Goal: Task Accomplishment & Management: Use online tool/utility

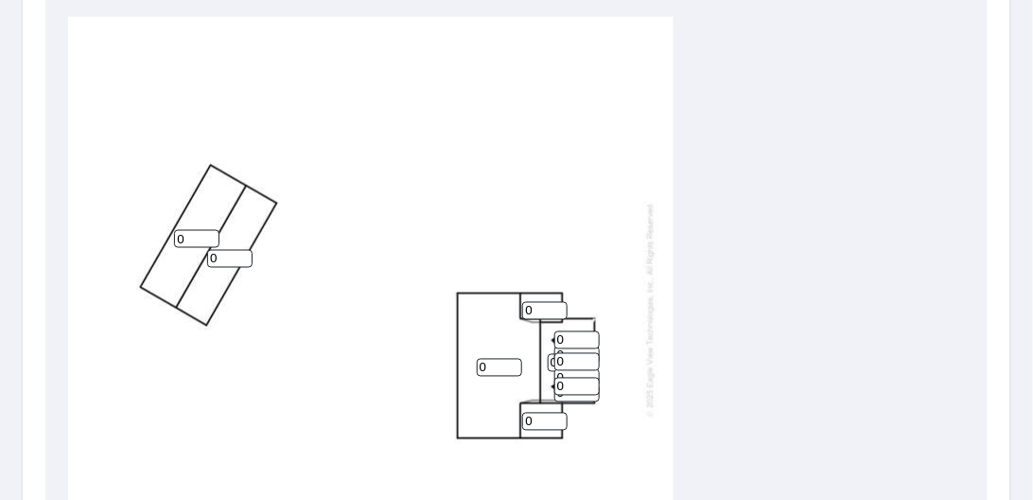
scroll to position [12, 0]
click at [490, 362] on input "0" at bounding box center [499, 368] width 45 height 18
click at [513, 359] on input "1" at bounding box center [499, 368] width 45 height 18
click at [513, 359] on input "2" at bounding box center [499, 368] width 45 height 18
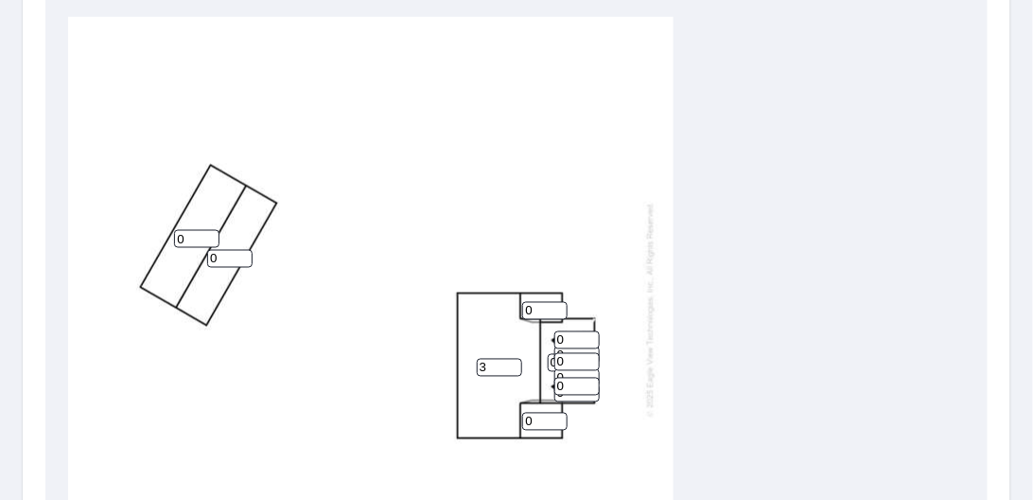
click at [513, 359] on input "3" at bounding box center [499, 368] width 45 height 18
click at [513, 359] on input "4" at bounding box center [499, 368] width 45 height 18
click at [513, 359] on input "5" at bounding box center [499, 368] width 45 height 18
click at [513, 359] on input "6" at bounding box center [499, 368] width 45 height 18
click at [513, 359] on input "7" at bounding box center [499, 368] width 45 height 18
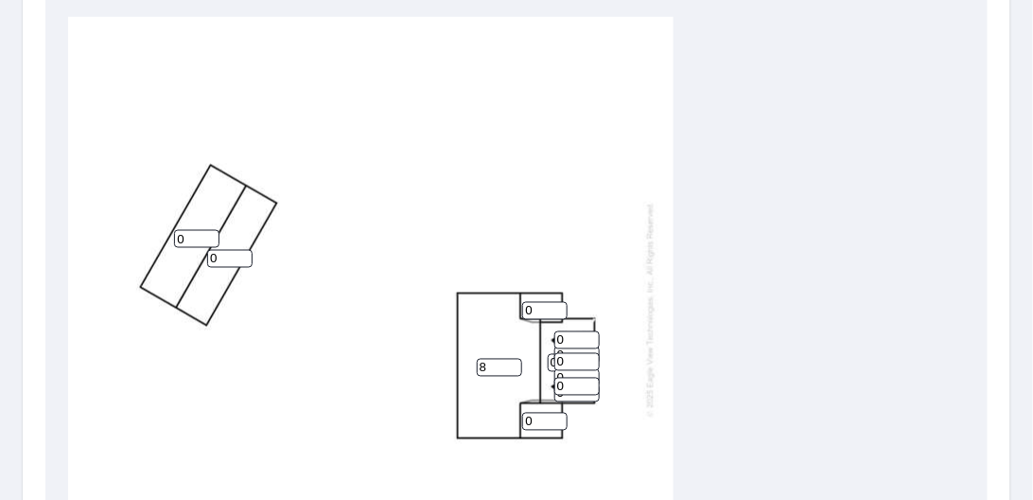
click at [513, 359] on input "8" at bounding box center [499, 368] width 45 height 18
click at [513, 359] on input "9" at bounding box center [499, 368] width 45 height 18
type input "10"
click at [513, 359] on input "10" at bounding box center [499, 368] width 45 height 18
click at [558, 302] on input "1" at bounding box center [544, 311] width 45 height 18
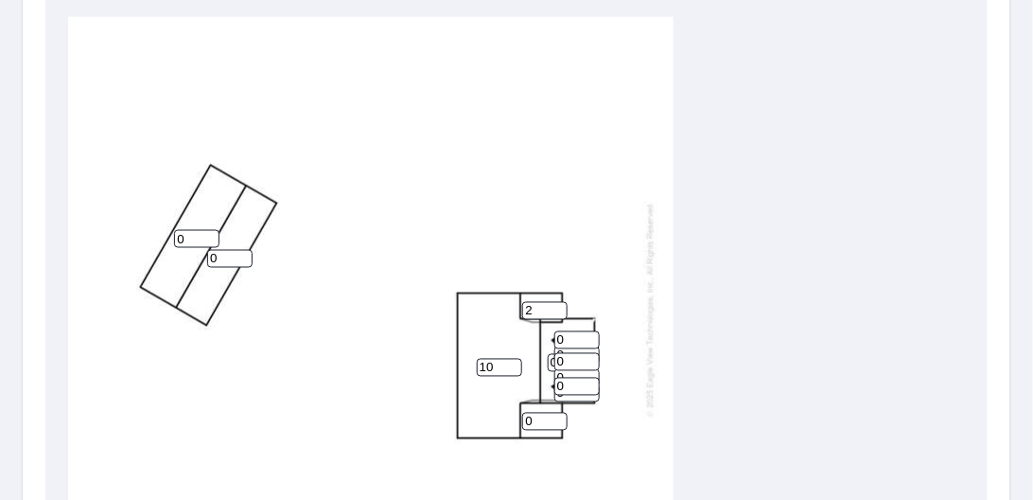
click at [558, 302] on input "2" at bounding box center [544, 311] width 45 height 18
click at [558, 302] on input "3" at bounding box center [544, 311] width 45 height 18
click at [558, 302] on input "4" at bounding box center [544, 311] width 45 height 18
click at [558, 302] on input "5" at bounding box center [544, 311] width 45 height 18
click at [558, 302] on input "6" at bounding box center [544, 311] width 45 height 18
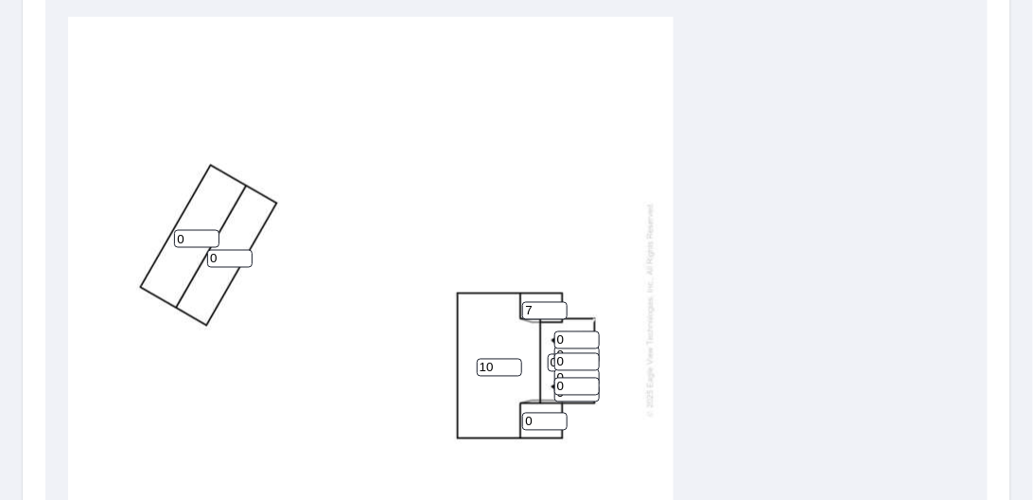
click at [558, 302] on input "7" at bounding box center [544, 311] width 45 height 18
click at [558, 302] on input "8" at bounding box center [544, 311] width 45 height 18
click at [558, 302] on input "9" at bounding box center [544, 311] width 45 height 18
type input "10"
click at [558, 302] on input "10" at bounding box center [544, 311] width 45 height 18
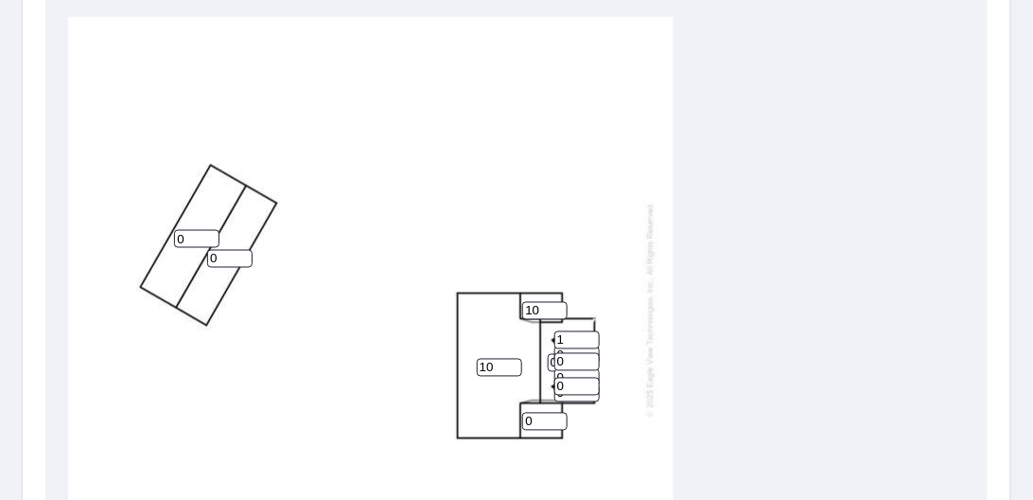
click at [591, 331] on input "1" at bounding box center [577, 340] width 45 height 18
click at [591, 331] on input "2" at bounding box center [577, 340] width 45 height 18
click at [591, 331] on input "3" at bounding box center [577, 340] width 45 height 18
click at [591, 331] on input "4" at bounding box center [577, 340] width 45 height 18
click at [591, 331] on input "5" at bounding box center [577, 340] width 45 height 18
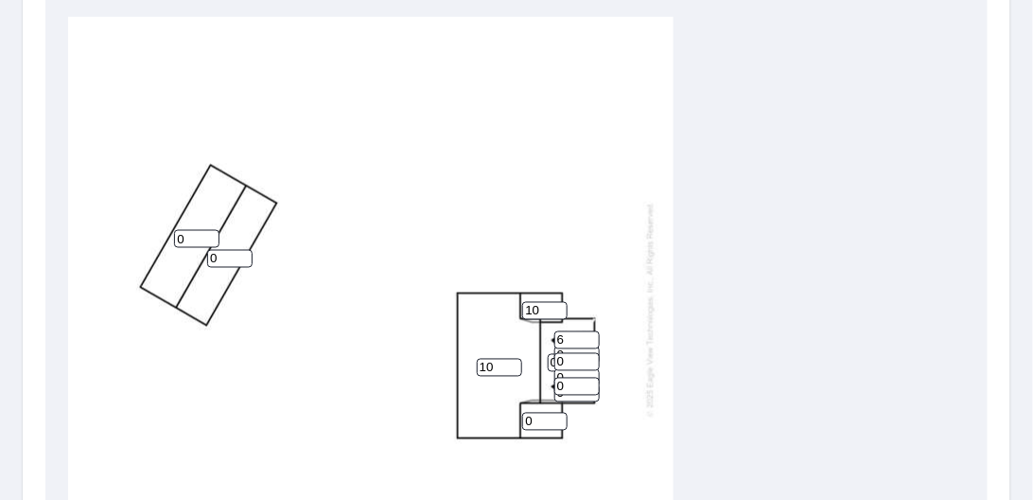
click at [591, 331] on input "6" at bounding box center [577, 340] width 45 height 18
click at [591, 331] on input "7" at bounding box center [577, 340] width 45 height 18
click at [591, 331] on input "8" at bounding box center [577, 340] width 45 height 18
click at [591, 331] on input "9" at bounding box center [577, 340] width 45 height 18
type input "10"
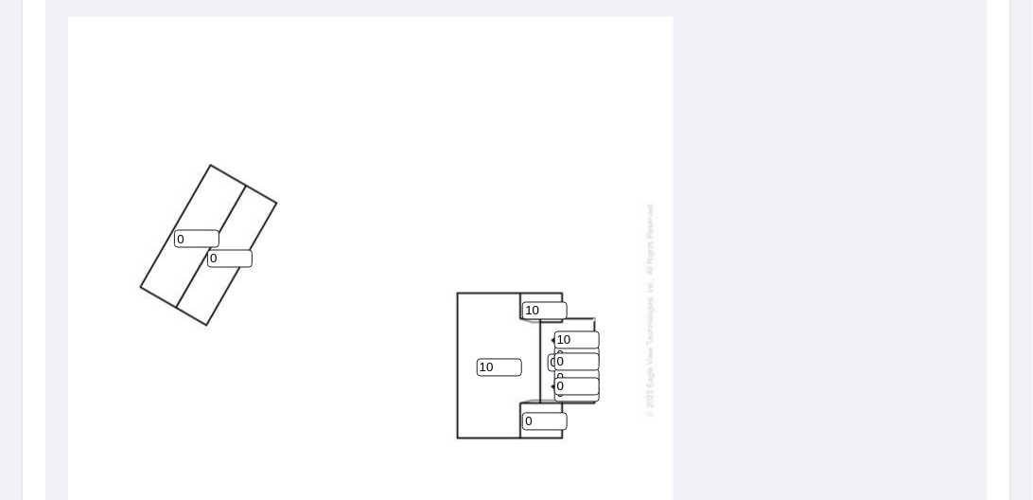
click at [591, 331] on input "10" at bounding box center [577, 340] width 45 height 18
click at [591, 353] on input "1" at bounding box center [577, 362] width 45 height 18
click at [591, 353] on input "2" at bounding box center [577, 362] width 45 height 18
click at [591, 353] on input "3" at bounding box center [577, 362] width 45 height 18
click at [591, 353] on input "4" at bounding box center [577, 362] width 45 height 18
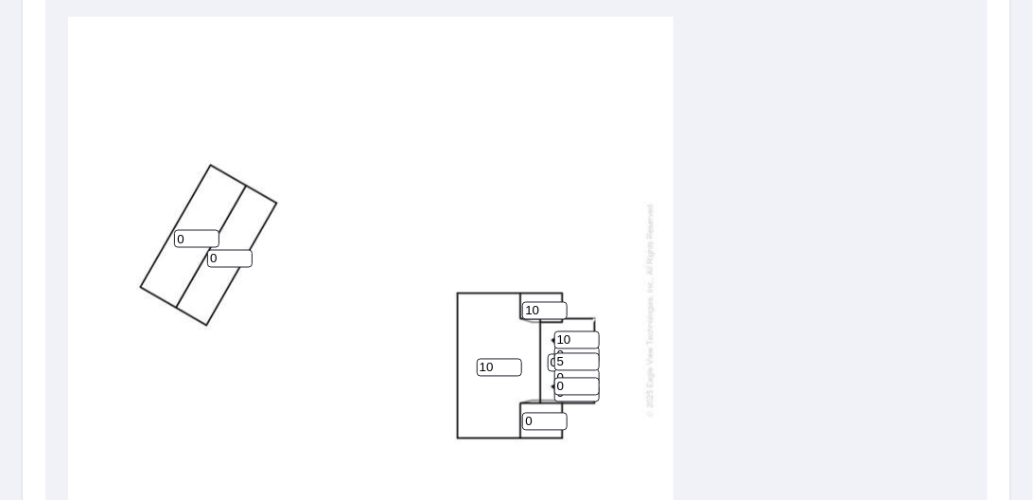
click at [591, 353] on input "5" at bounding box center [577, 362] width 45 height 18
click at [591, 353] on input "6" at bounding box center [577, 362] width 45 height 18
click at [591, 353] on input "7" at bounding box center [577, 362] width 45 height 18
click at [591, 353] on input "8" at bounding box center [577, 362] width 45 height 18
click at [591, 353] on input "9" at bounding box center [577, 362] width 45 height 18
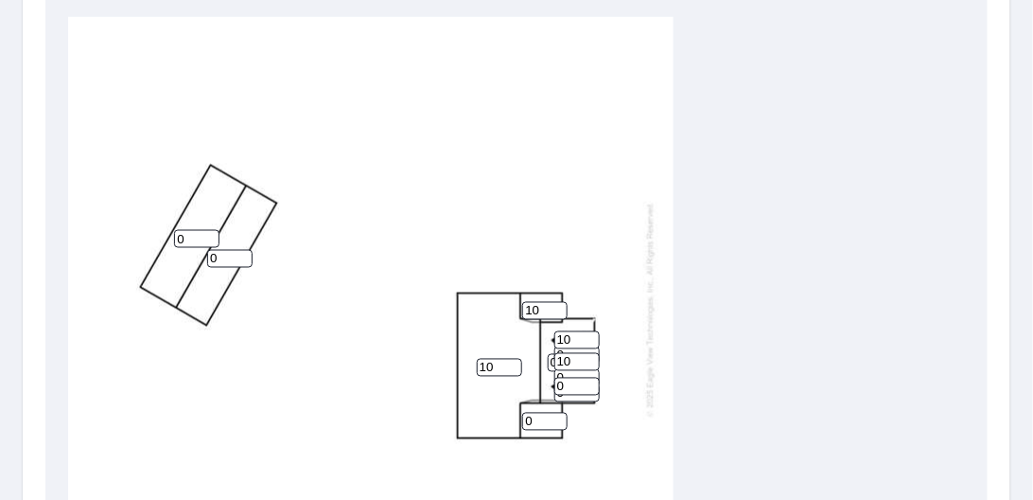
click at [591, 353] on input "10" at bounding box center [577, 362] width 45 height 18
click at [591, 353] on input "11" at bounding box center [577, 362] width 45 height 18
type input "10"
click at [591, 356] on input "10" at bounding box center [577, 362] width 45 height 18
click at [589, 378] on input "1" at bounding box center [577, 387] width 45 height 18
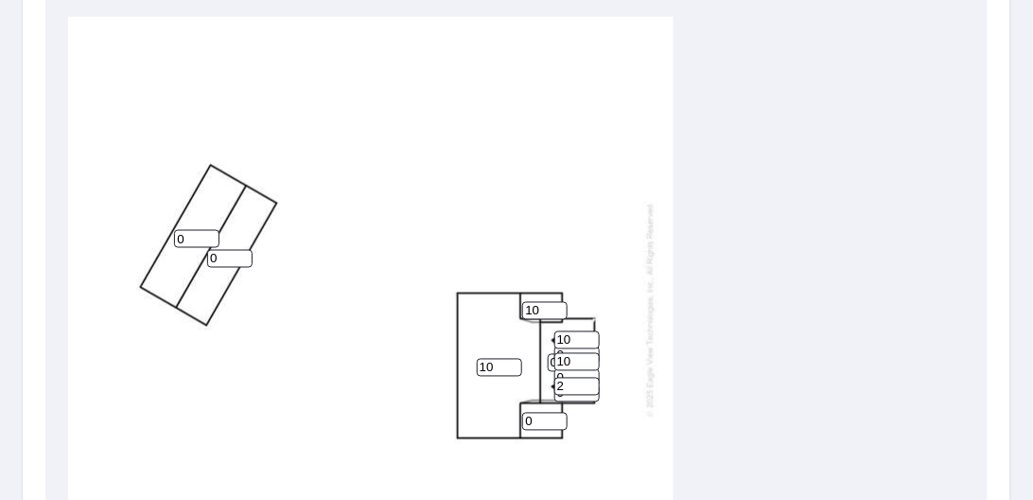
click at [589, 378] on input "2" at bounding box center [577, 387] width 45 height 18
click at [589, 378] on input "3" at bounding box center [577, 387] width 45 height 18
click at [589, 378] on input "4" at bounding box center [577, 387] width 45 height 18
click at [589, 378] on input "5" at bounding box center [577, 387] width 45 height 18
click at [589, 378] on input "6" at bounding box center [577, 387] width 45 height 18
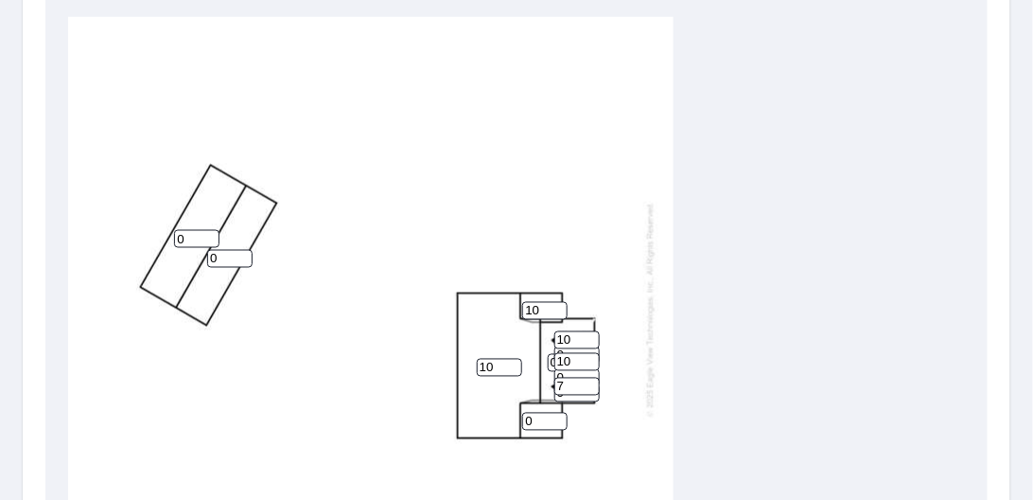
click at [589, 378] on input "7" at bounding box center [577, 387] width 45 height 18
click at [589, 378] on input "8" at bounding box center [577, 387] width 45 height 18
click at [589, 378] on input "9" at bounding box center [577, 387] width 45 height 18
type input "10"
click at [589, 378] on input "10" at bounding box center [577, 387] width 45 height 18
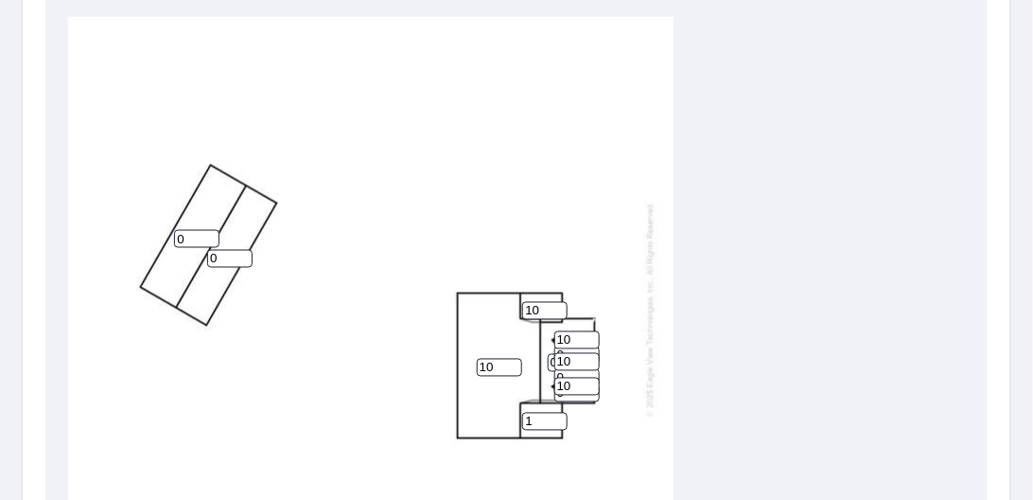
click at [560, 413] on input "1" at bounding box center [544, 422] width 45 height 18
click at [560, 413] on input "2" at bounding box center [544, 422] width 45 height 18
click at [560, 413] on input "3" at bounding box center [544, 422] width 45 height 18
click at [560, 413] on input "4" at bounding box center [544, 422] width 45 height 18
click at [560, 413] on input "5" at bounding box center [544, 422] width 45 height 18
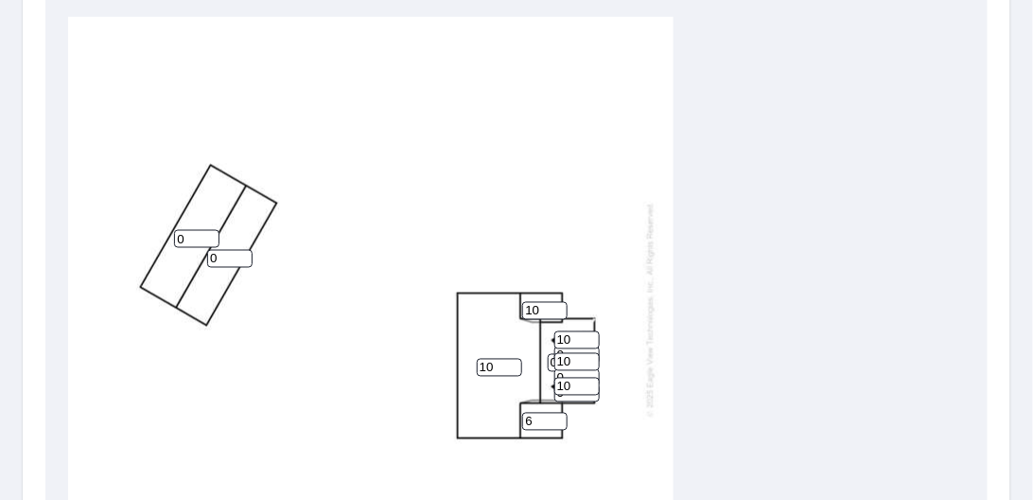
click at [560, 413] on input "6" at bounding box center [544, 422] width 45 height 18
click at [560, 413] on input "7" at bounding box center [544, 422] width 45 height 18
click at [560, 413] on input "8" at bounding box center [544, 422] width 45 height 18
click at [560, 413] on input "9" at bounding box center [544, 422] width 45 height 18
type input "10"
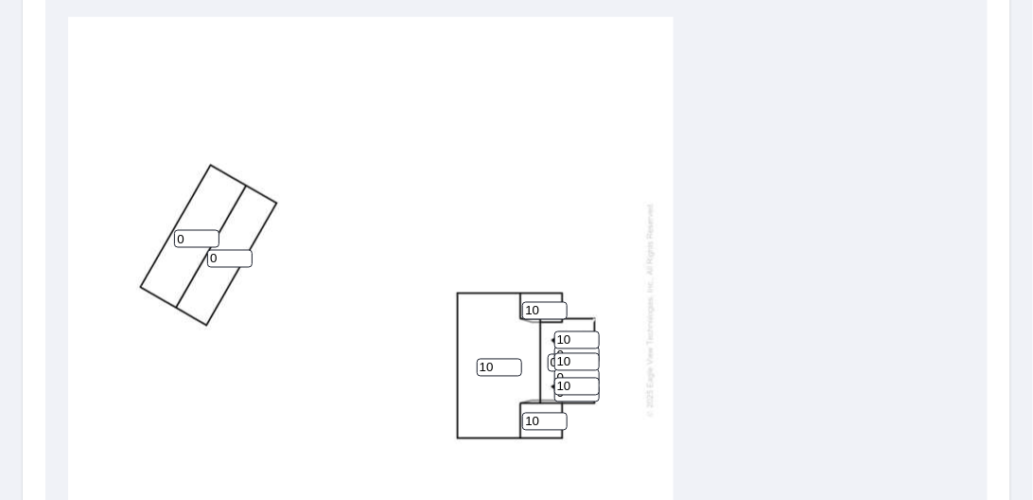
click at [560, 413] on input "10" at bounding box center [544, 422] width 45 height 18
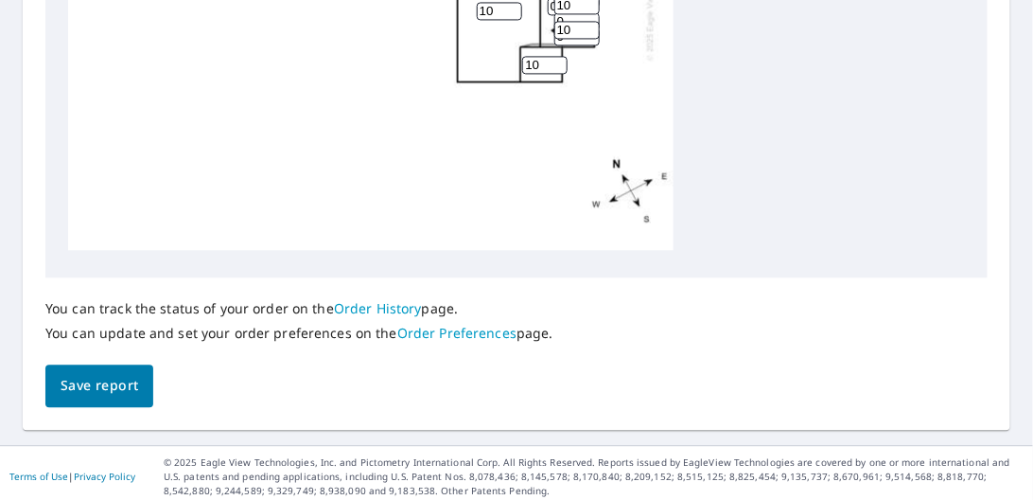
scroll to position [1012, 0]
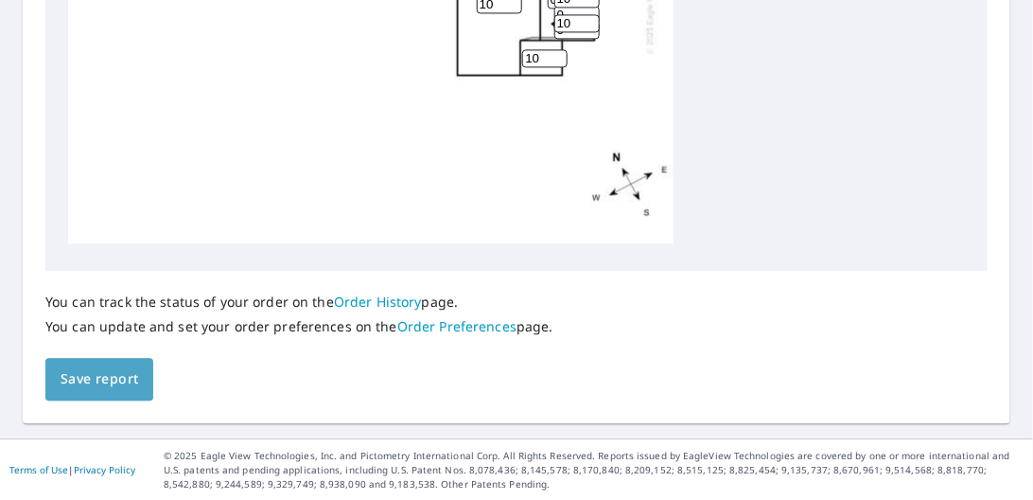
click at [108, 379] on span "Save report" at bounding box center [100, 379] width 78 height 24
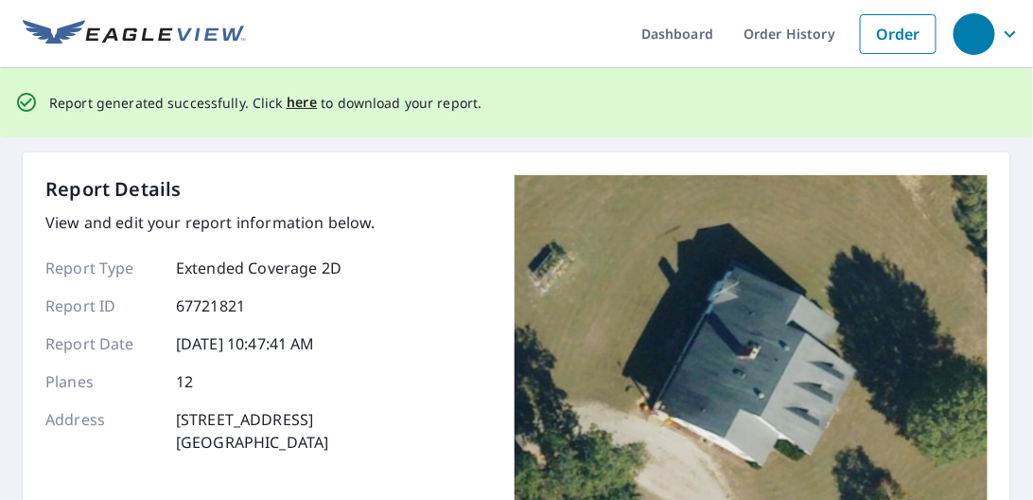
scroll to position [0, 0]
drag, startPoint x: 294, startPoint y: 101, endPoint x: 330, endPoint y: 131, distance: 46.4
click at [294, 101] on span "here" at bounding box center [302, 104] width 31 height 24
